Goal: Task Accomplishment & Management: Manage account settings

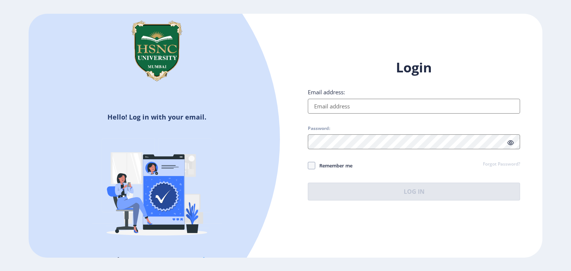
click at [325, 106] on input "Email address:" at bounding box center [414, 106] width 212 height 15
type input "[PERSON_NAME][EMAIL_ADDRESS][DOMAIN_NAME]"
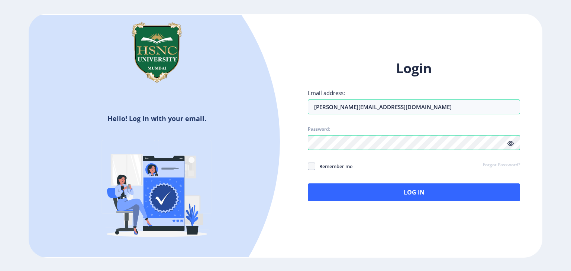
click at [508, 145] on icon at bounding box center [510, 144] width 6 height 6
click at [294, 140] on div "Login Email address: [PERSON_NAME][EMAIL_ADDRESS][DOMAIN_NAME] Password: Rememb…" at bounding box center [413, 136] width 257 height 176
click at [311, 166] on span at bounding box center [311, 166] width 7 height 7
click at [308, 166] on input "Remember me" at bounding box center [308, 166] width 0 height 0
checkbox input "true"
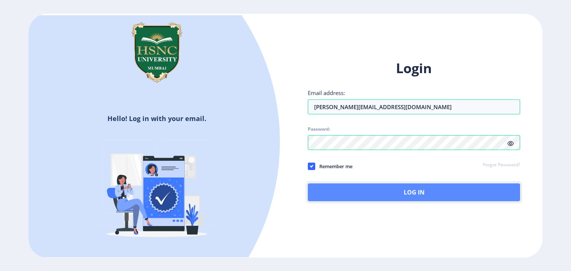
click at [331, 185] on button "Log In" at bounding box center [414, 193] width 212 height 18
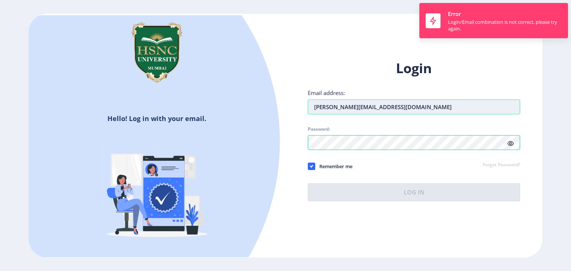
click at [410, 104] on input "[PERSON_NAME][EMAIL_ADDRESS][DOMAIN_NAME]" at bounding box center [414, 107] width 212 height 15
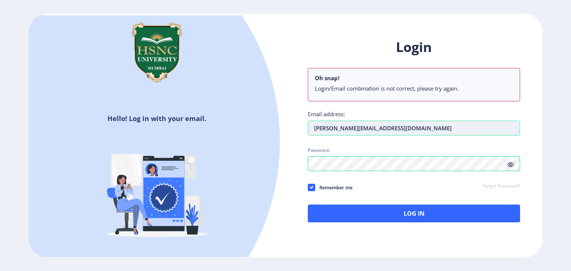
click at [309, 121] on div "Login Oh snap! Login/Email combination is not correct, please try again. Email …" at bounding box center [414, 130] width 212 height 184
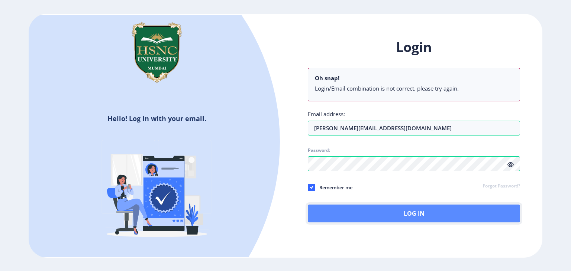
click at [370, 207] on button "Log In" at bounding box center [414, 214] width 212 height 18
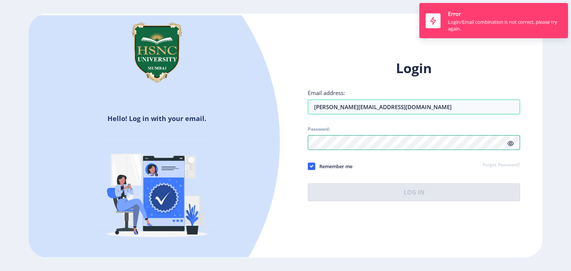
click at [291, 147] on div "Login Email address: [PERSON_NAME][EMAIL_ADDRESS][DOMAIN_NAME] Password: Rememb…" at bounding box center [413, 136] width 257 height 176
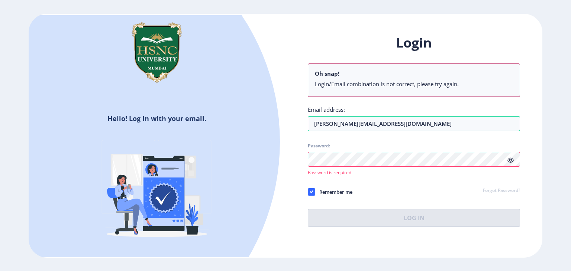
click at [291, 147] on div "Login Oh snap! Login/Email combination is not correct, please try again. Email …" at bounding box center [413, 136] width 257 height 227
click at [296, 158] on div "Login Oh snap! Login/Email combination is not correct, please try again. Email …" at bounding box center [413, 136] width 257 height 227
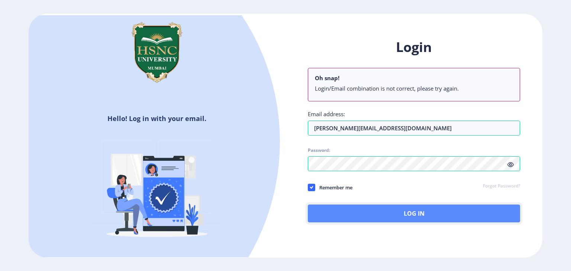
click at [319, 214] on button "Log In" at bounding box center [414, 214] width 212 height 18
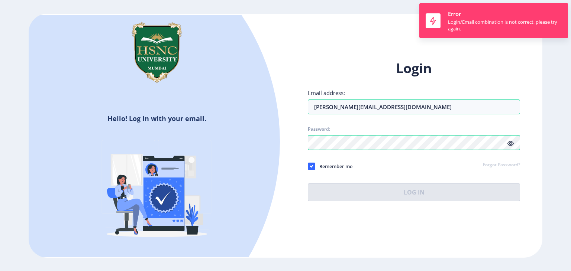
click at [238, 51] on div at bounding box center [51, 141] width 457 height 457
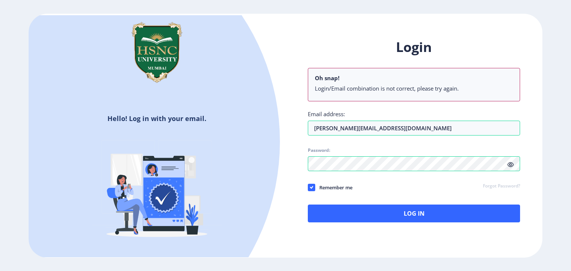
click at [328, 197] on div "Login Oh snap! Login/Email combination is not correct, please try again. Email …" at bounding box center [414, 130] width 212 height 184
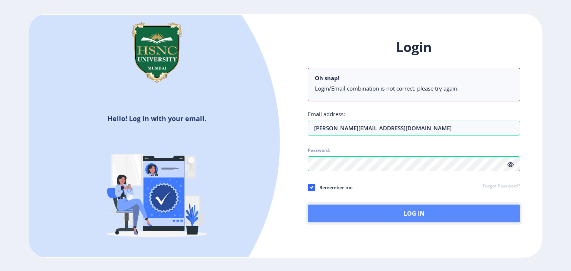
click at [343, 213] on button "Log In" at bounding box center [414, 214] width 212 height 18
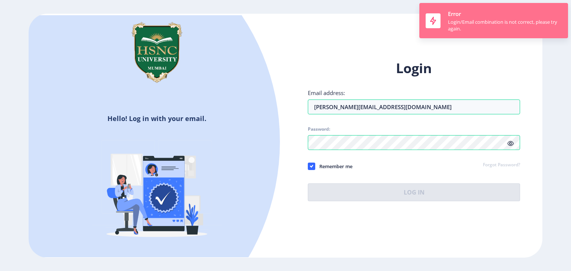
click at [510, 15] on div "Error Login/Email combination is not correct, please try again." at bounding box center [505, 20] width 114 height 23
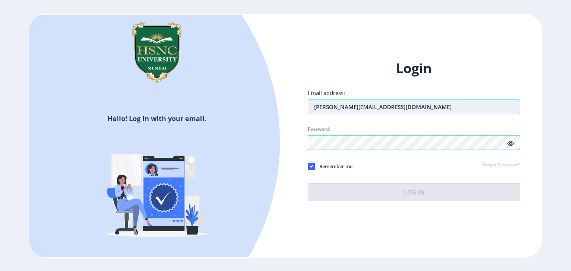
click at [460, 111] on input "[PERSON_NAME][EMAIL_ADDRESS][DOMAIN_NAME]" at bounding box center [414, 107] width 212 height 15
drag, startPoint x: 460, startPoint y: 111, endPoint x: 311, endPoint y: 110, distance: 149.0
click at [311, 110] on input "[PERSON_NAME][EMAIL_ADDRESS][DOMAIN_NAME]" at bounding box center [414, 107] width 212 height 15
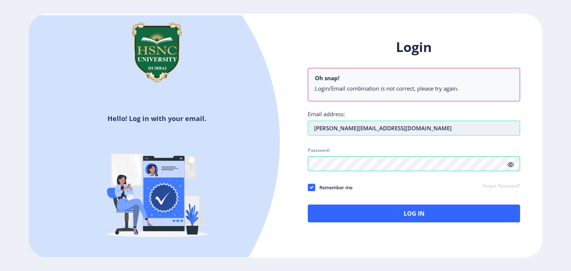
type input "[PERSON_NAME][EMAIL_ADDRESS][DOMAIN_NAME]"
click at [293, 165] on div "Login Oh snap! Login/Email combination is not correct, please try again. Email …" at bounding box center [413, 136] width 257 height 218
click at [267, 54] on div "Hello! Log in with your email. Don't have an account? Register" at bounding box center [157, 136] width 257 height 243
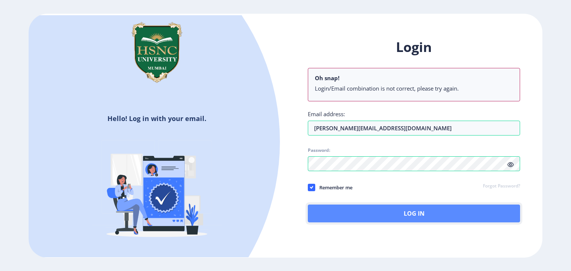
click at [445, 214] on button "Log In" at bounding box center [414, 214] width 212 height 18
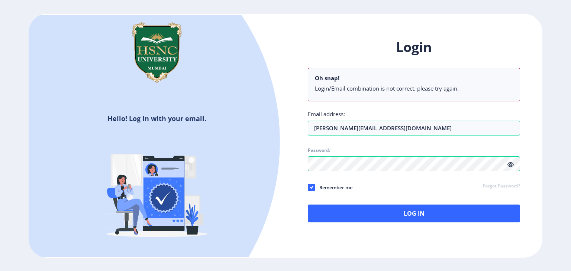
click at [299, 139] on div "Login Oh snap! Login/Email combination is not correct, please try again. Email …" at bounding box center [413, 136] width 257 height 218
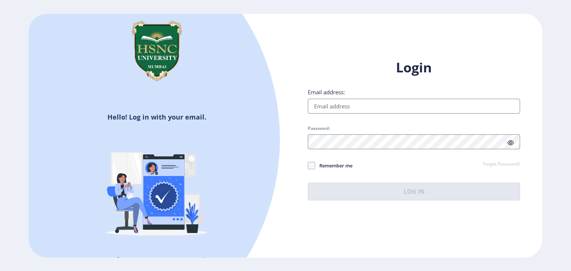
click at [335, 101] on input "Email address:" at bounding box center [414, 106] width 212 height 15
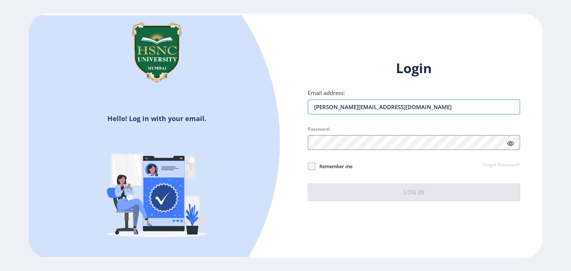
type input "[PERSON_NAME][EMAIL_ADDRESS][DOMAIN_NAME]"
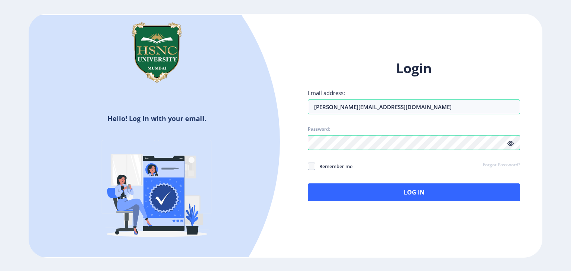
click at [511, 144] on icon at bounding box center [510, 144] width 6 height 6
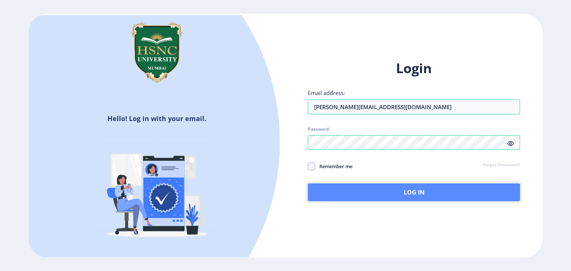
click at [349, 188] on button "Log In" at bounding box center [414, 193] width 212 height 18
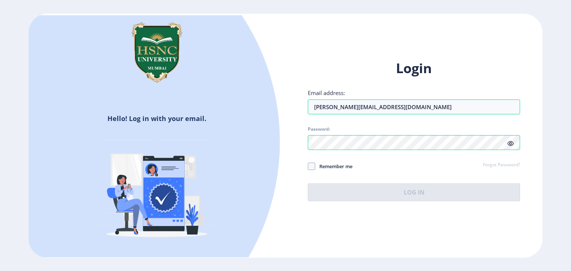
click at [447, 0] on html "Hello! Log in with your email. Don't have an account? Register Login Email addr…" at bounding box center [285, 135] width 571 height 271
